Goal: Transaction & Acquisition: Book appointment/travel/reservation

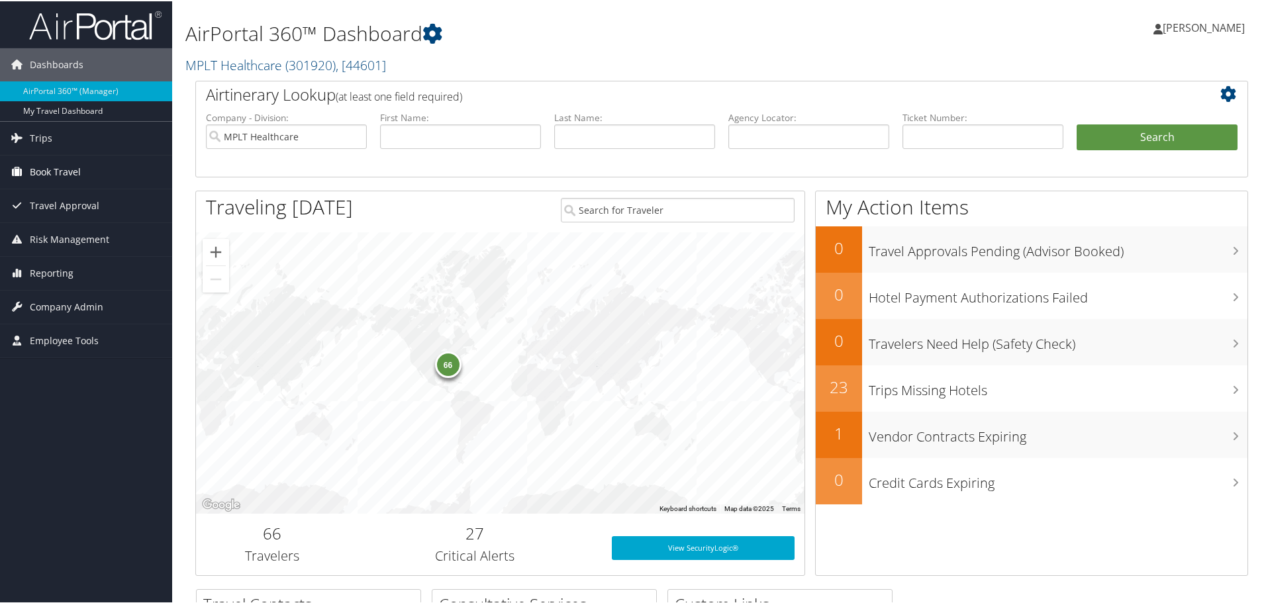
click at [110, 167] on link "Book Travel" at bounding box center [86, 170] width 172 height 33
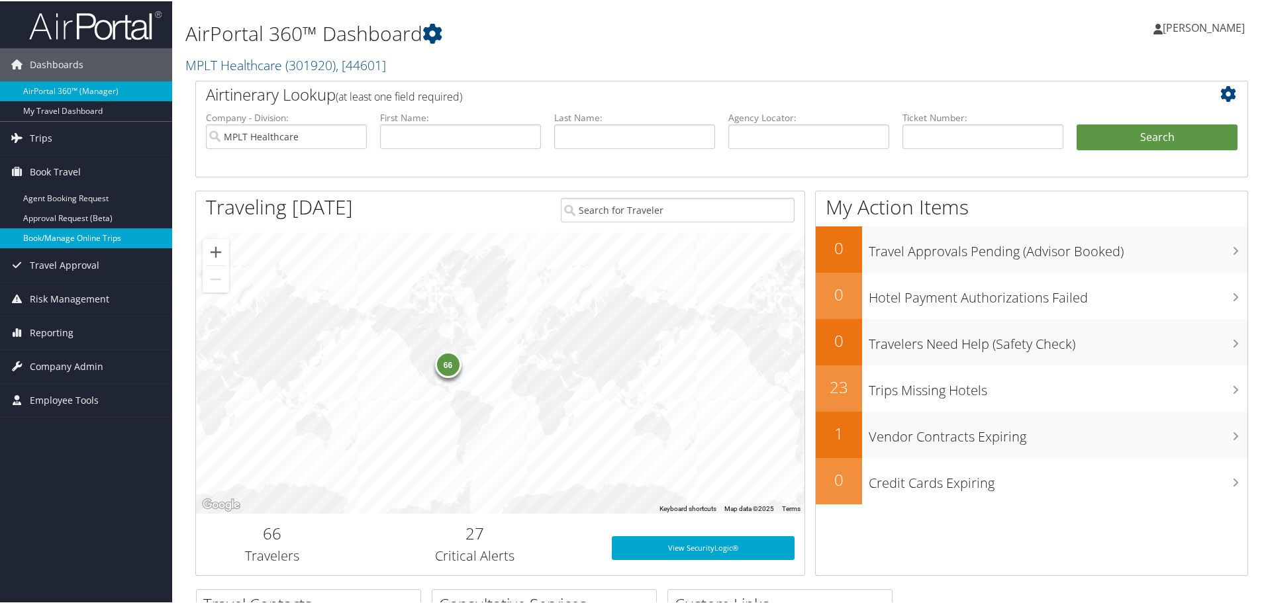
click at [81, 230] on link "Book/Manage Online Trips" at bounding box center [86, 237] width 172 height 20
